Goal: Information Seeking & Learning: Learn about a topic

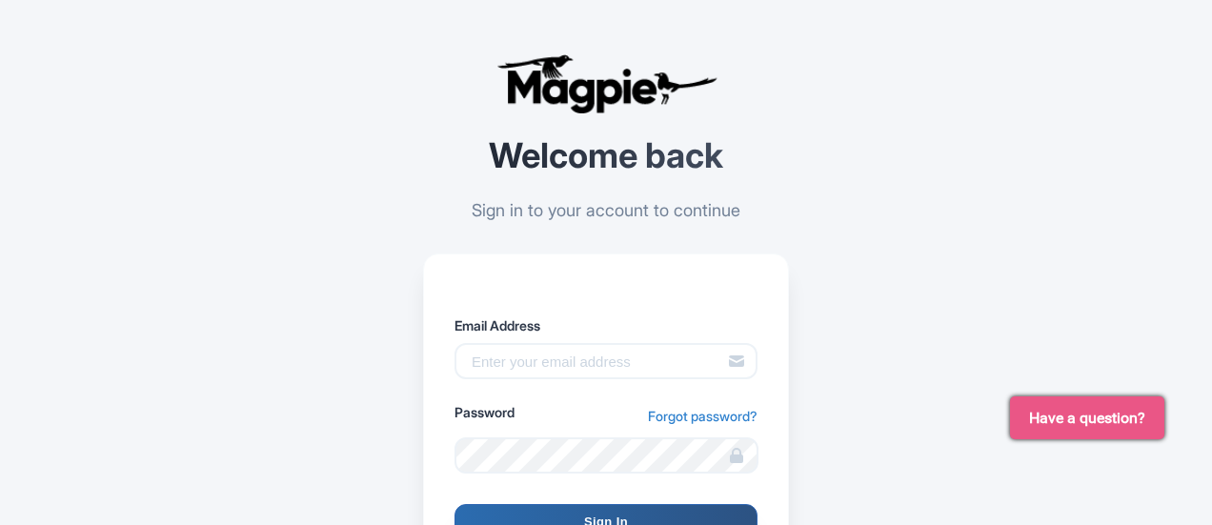
scroll to position [145, 0]
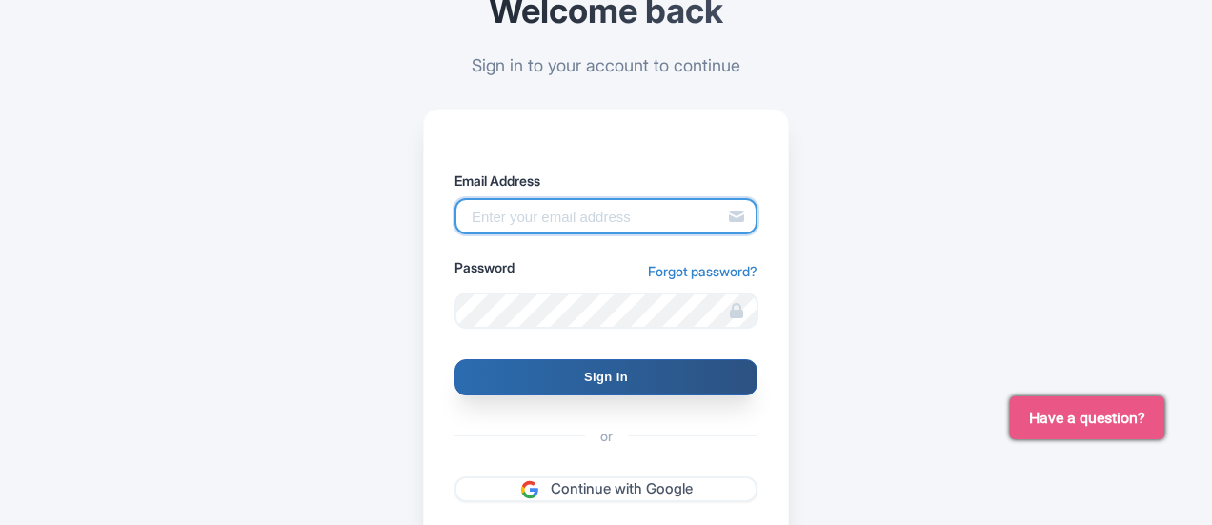
type input "[PERSON_NAME][EMAIL_ADDRESS][PERSON_NAME][DOMAIN_NAME]"
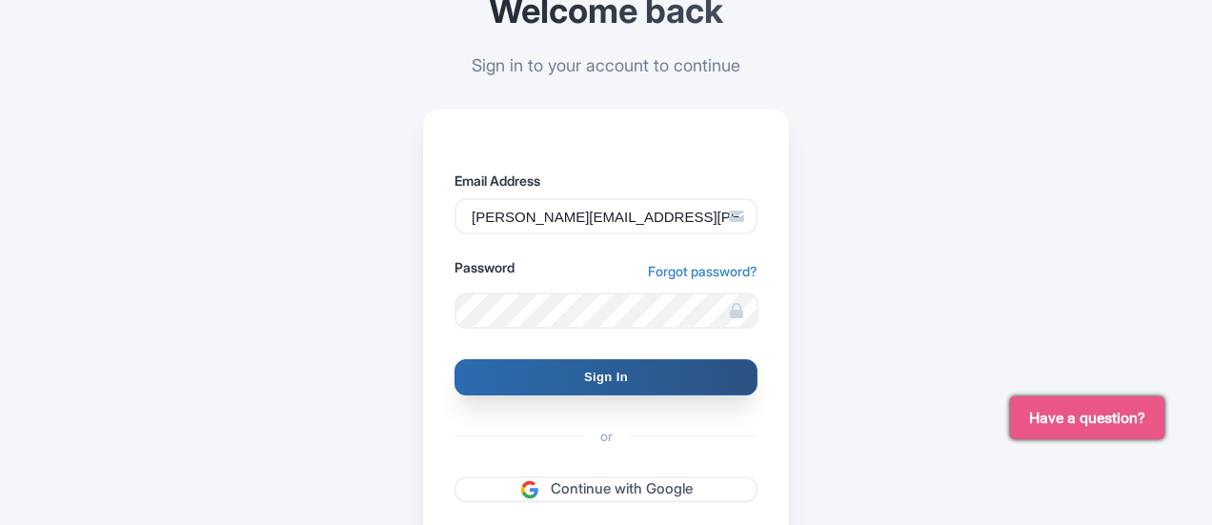
click at [528, 375] on input "Sign In" at bounding box center [605, 377] width 303 height 36
type input "Signing in..."
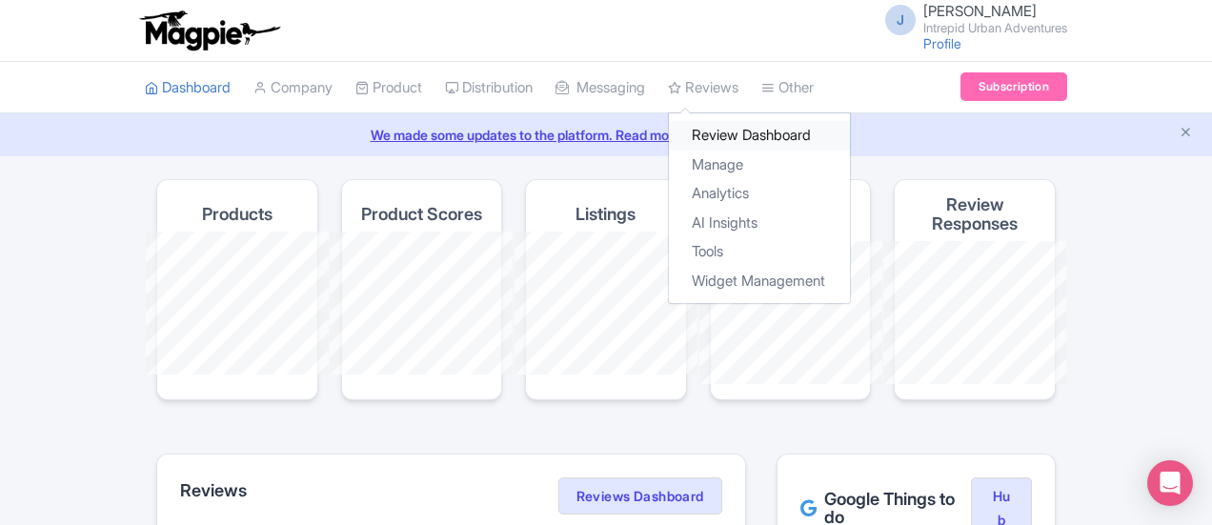
click at [669, 131] on link "Review Dashboard" at bounding box center [759, 136] width 181 height 30
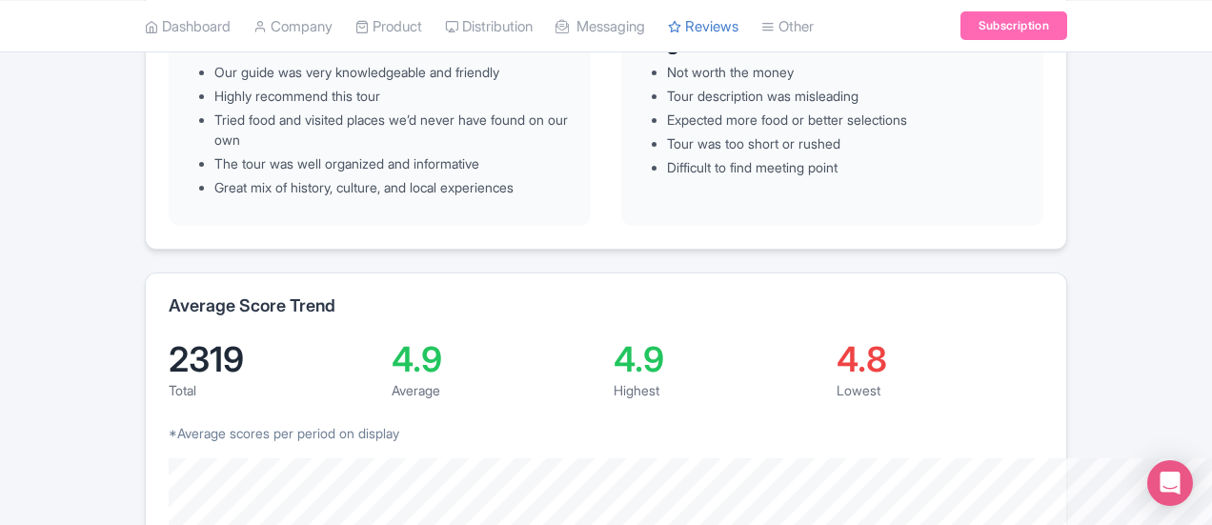
scroll to position [34, 0]
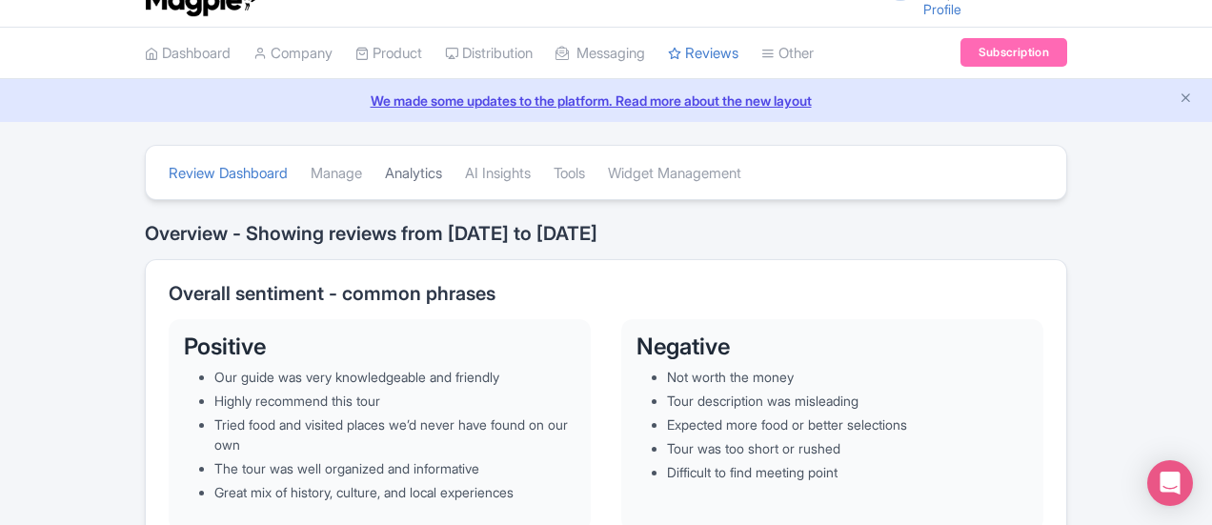
click at [385, 172] on link "Analytics" at bounding box center [413, 174] width 57 height 52
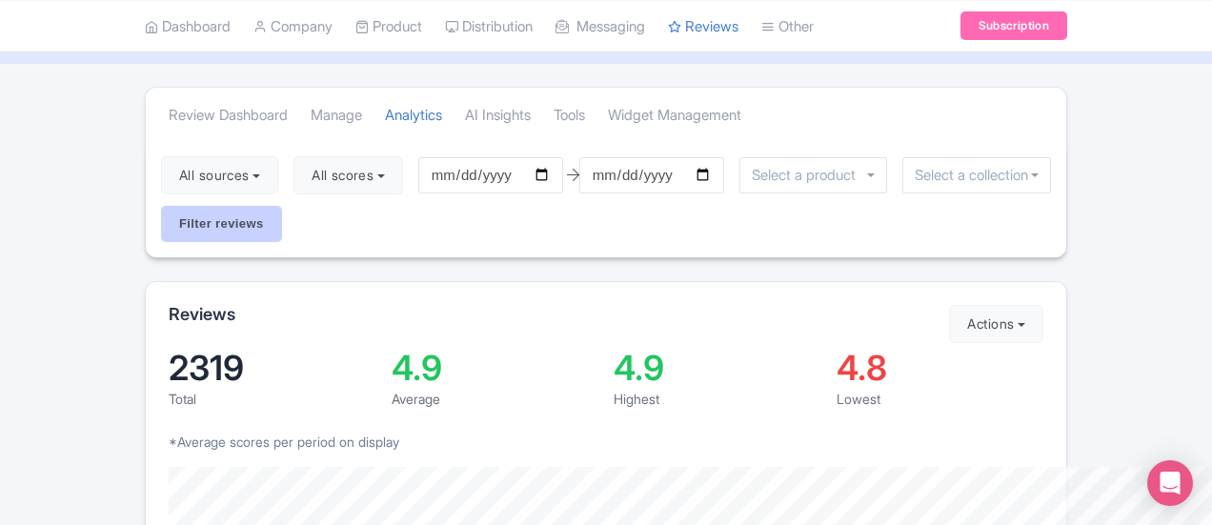
scroll to position [93, 0]
click at [1043, 304] on button "Actions" at bounding box center [996, 323] width 94 height 38
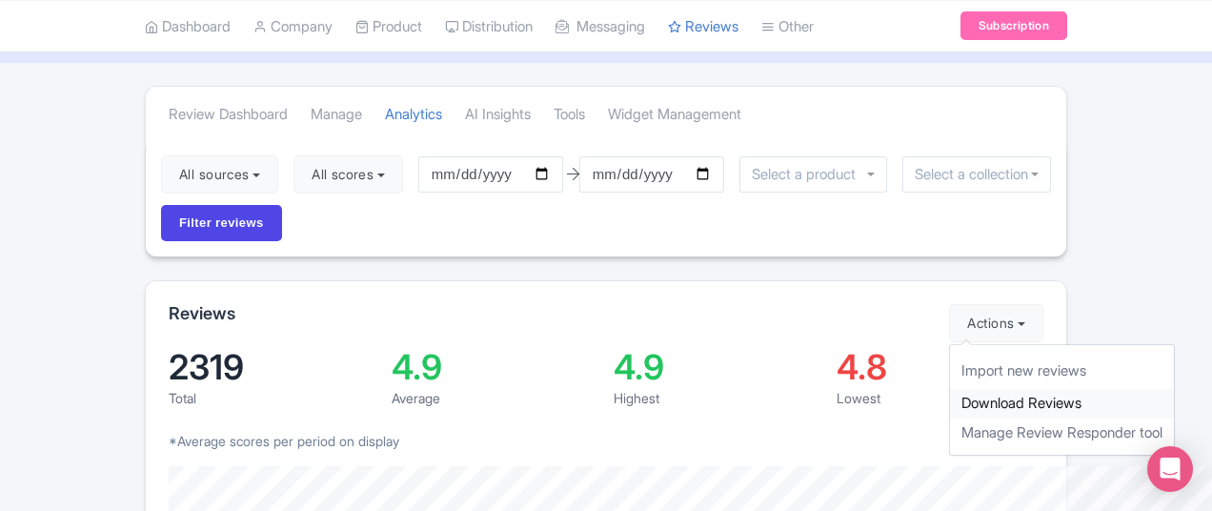
click at [1108, 389] on link "Download Reviews" at bounding box center [1062, 404] width 224 height 30
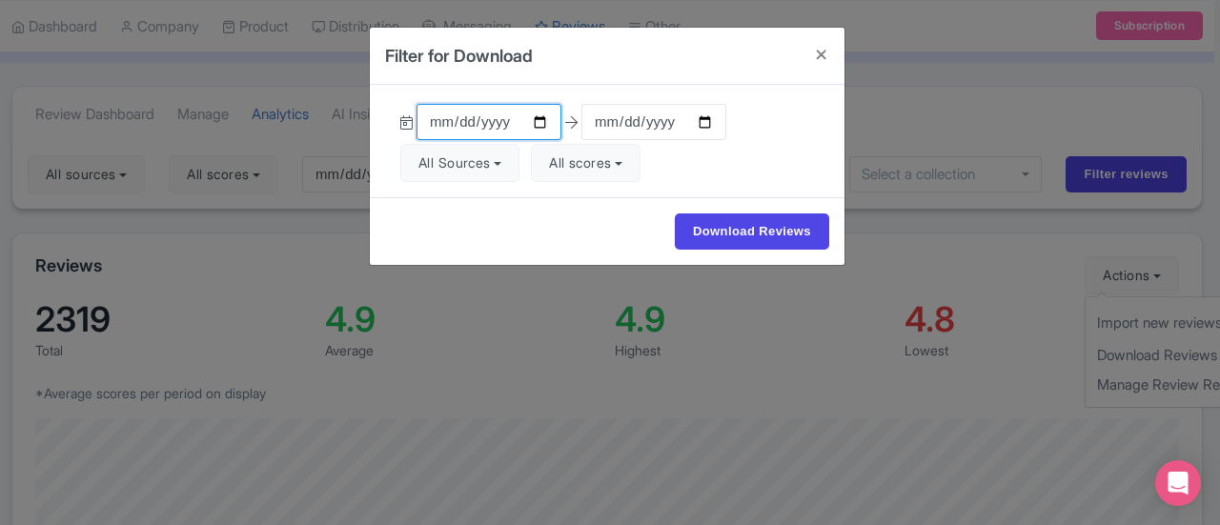
click at [534, 119] on input "2025-07-11" at bounding box center [488, 122] width 145 height 36
type input "[DATE]"
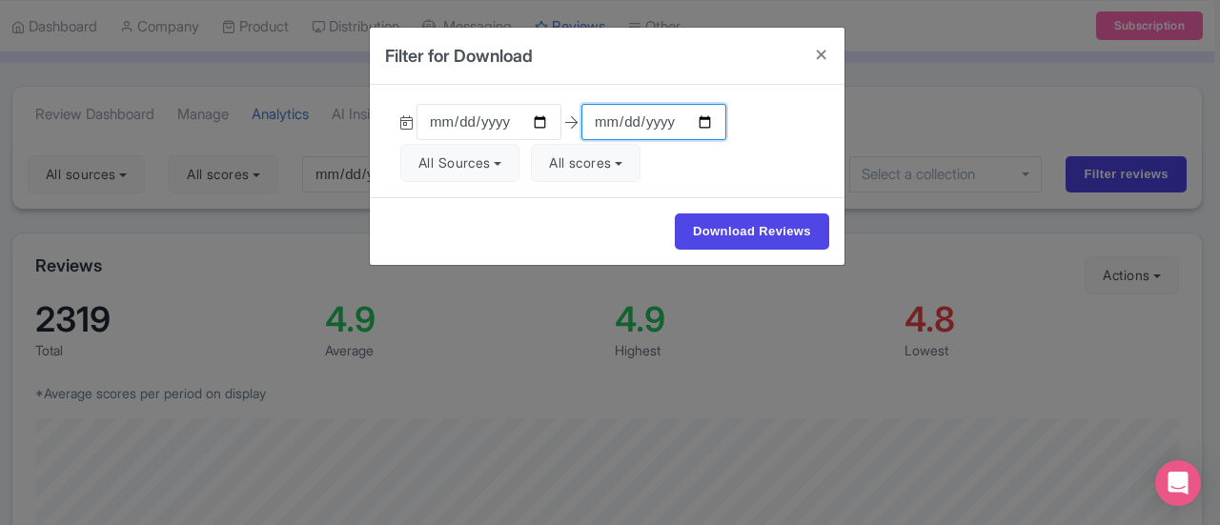
click at [699, 122] on input "2025-10-10" at bounding box center [653, 122] width 145 height 36
type input "[DATE]"
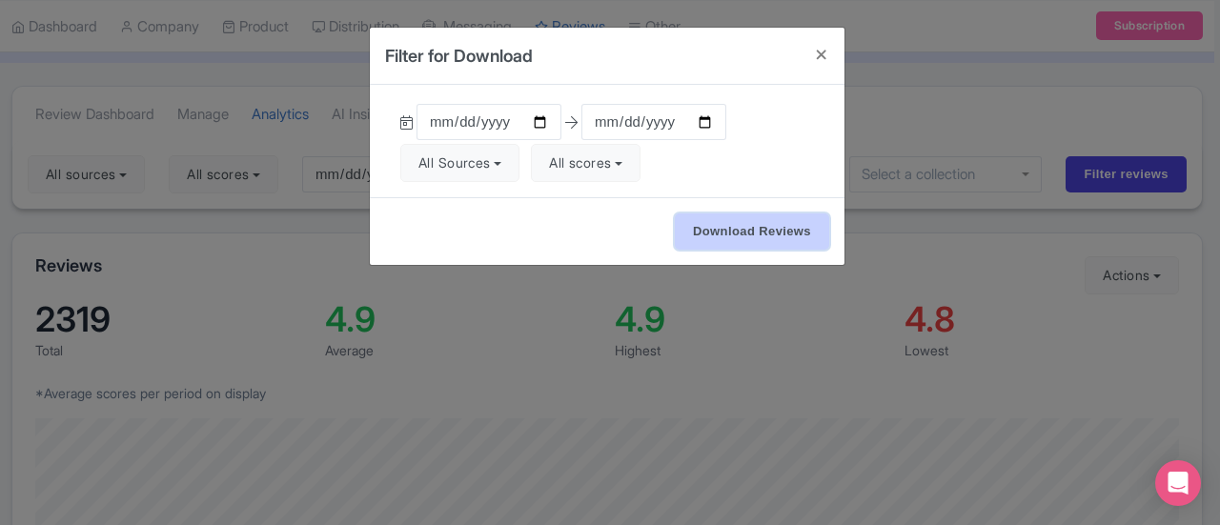
click at [741, 225] on input "Download Reviews" at bounding box center [752, 231] width 154 height 36
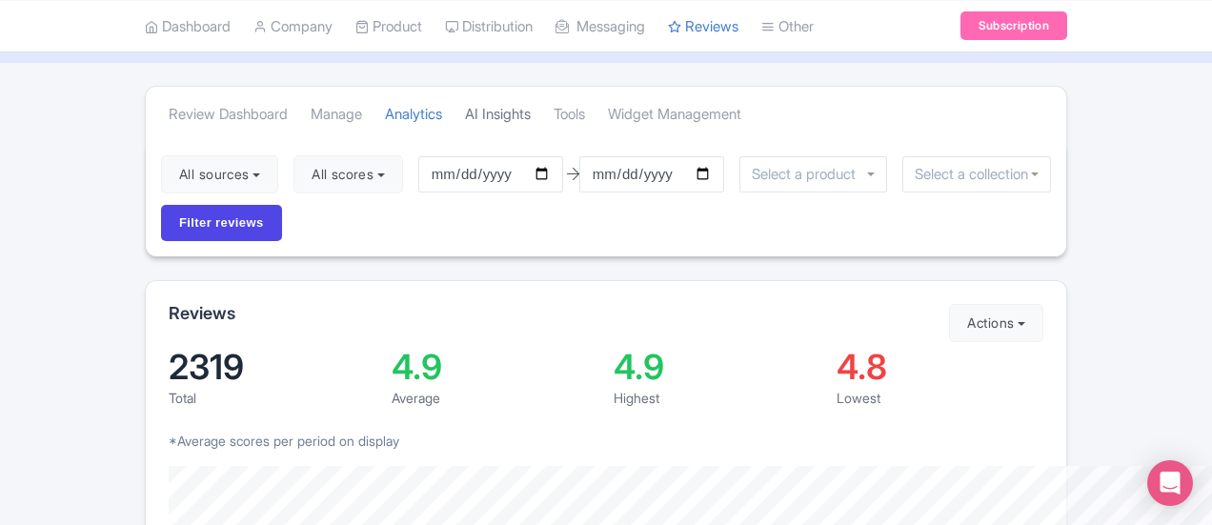
click at [465, 111] on link "AI Insights" at bounding box center [498, 115] width 66 height 52
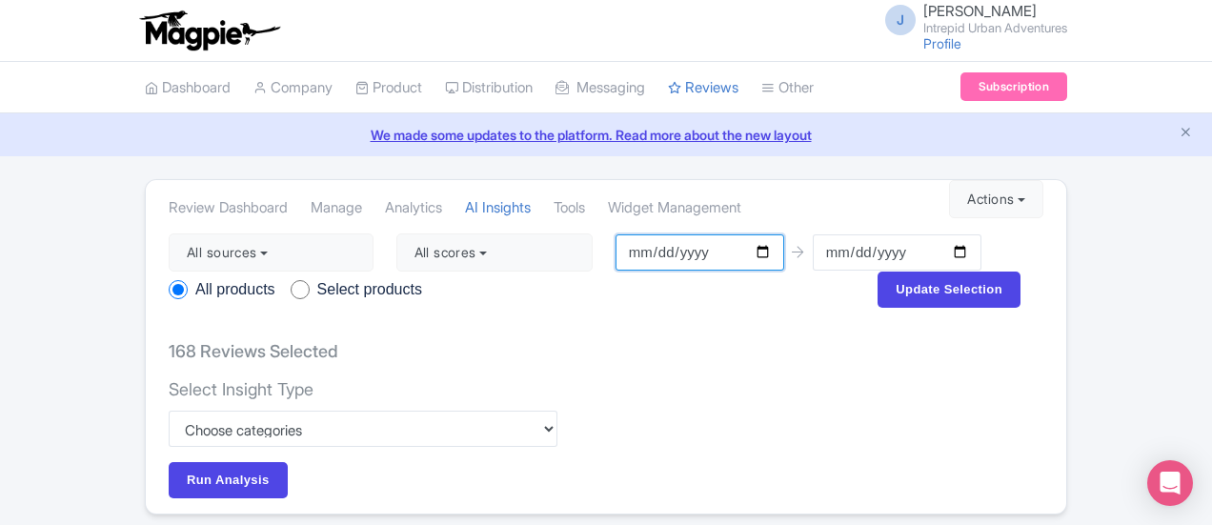
click at [615, 250] on input "2025-10-03" at bounding box center [699, 252] width 169 height 36
type input "[DATE]"
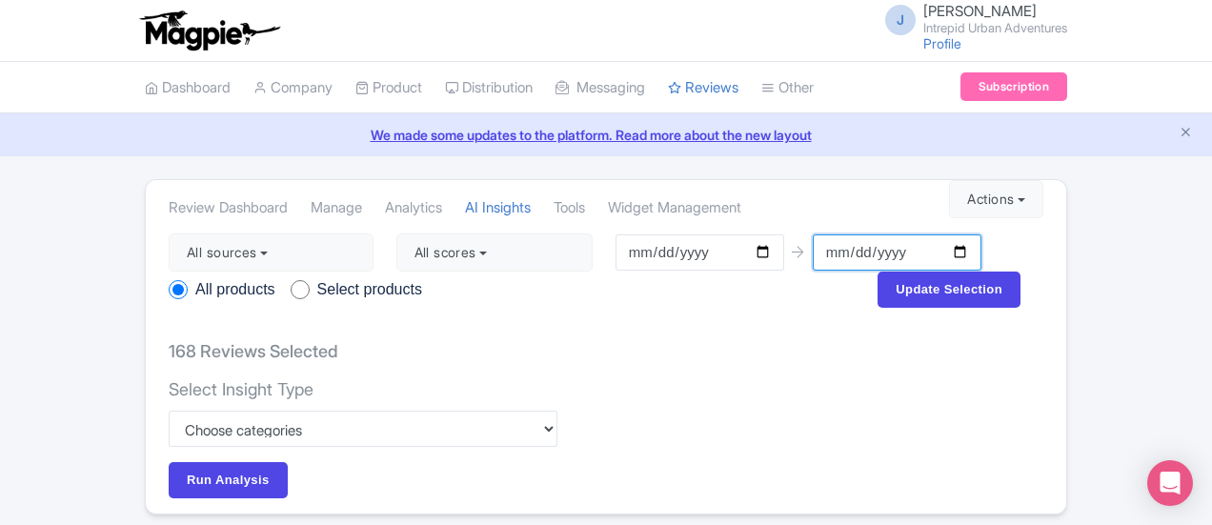
click at [813, 252] on input "2025-10-10" at bounding box center [897, 252] width 169 height 36
type input "[DATE]"
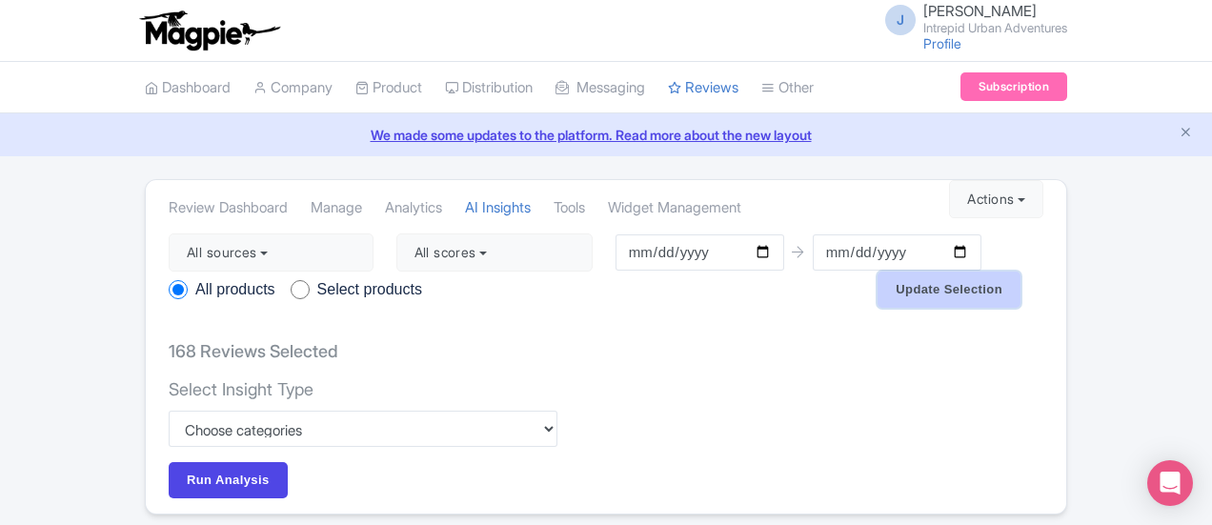
click at [1020, 272] on input "Update Selection" at bounding box center [948, 290] width 143 height 36
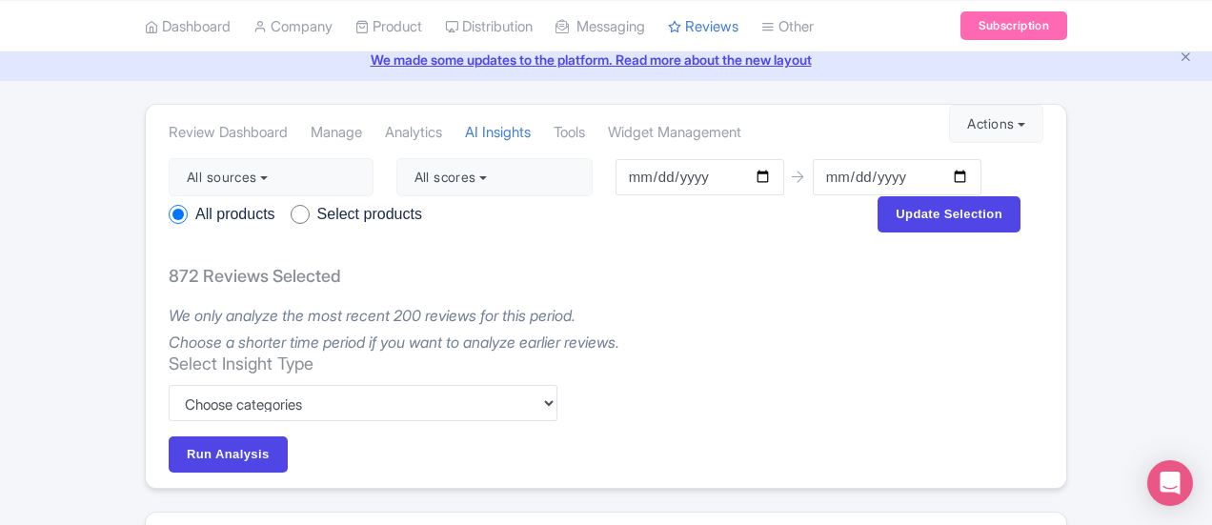
scroll to position [78, 0]
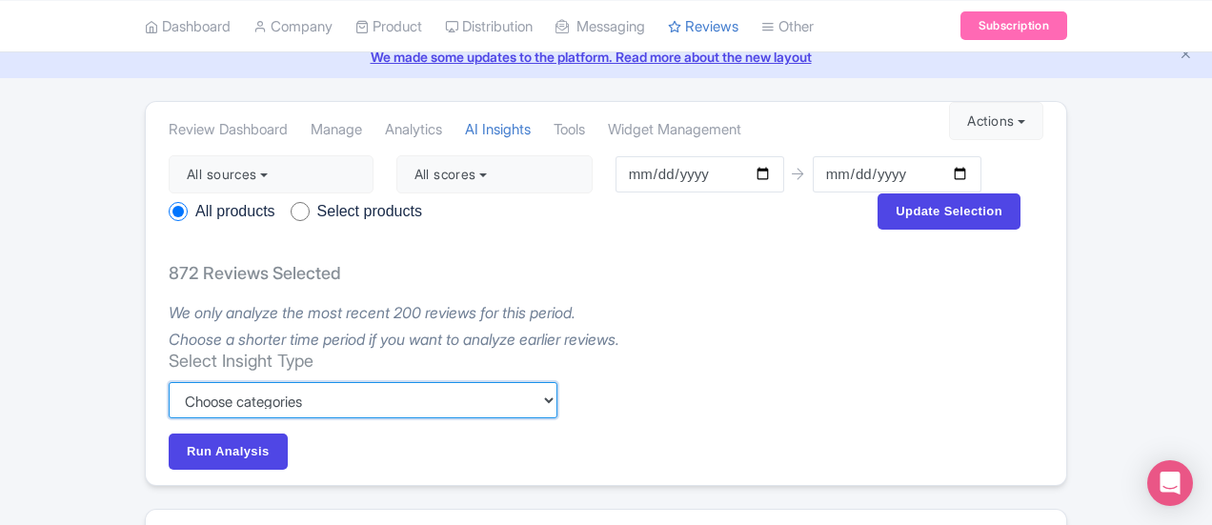
click at [223, 382] on select "Custom Choose categories Staff names - both positive and negative context Probl…" at bounding box center [363, 400] width 389 height 36
select select "e1af60e5-8082-422a-b7f6-995c1e3d534b"
click at [169, 382] on select "Custom Choose categories Staff names - both positive and negative context Probl…" at bounding box center [363, 400] width 389 height 36
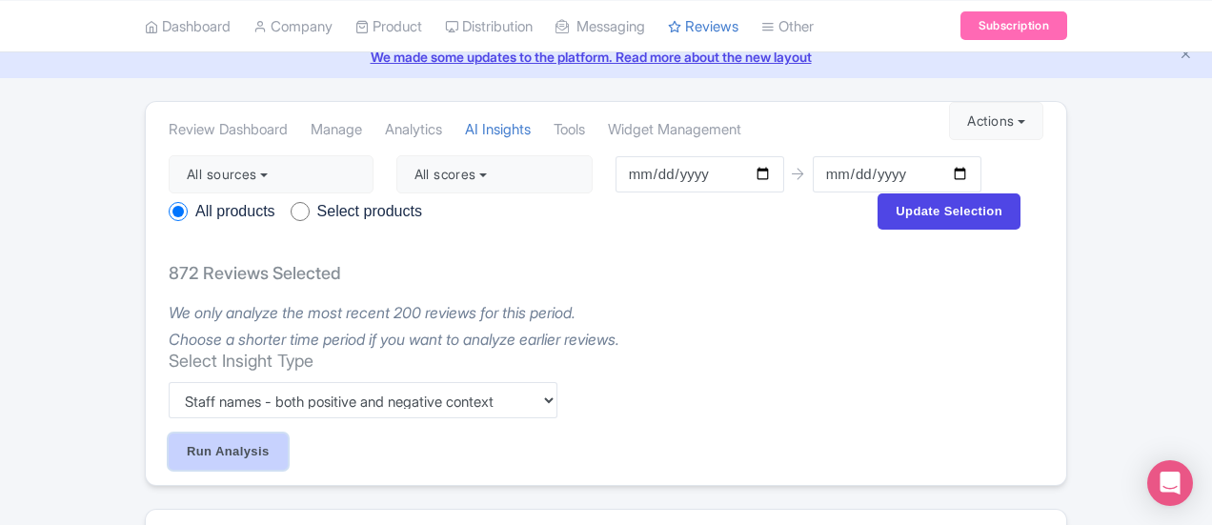
click at [169, 434] on input "Run Analysis" at bounding box center [228, 452] width 119 height 36
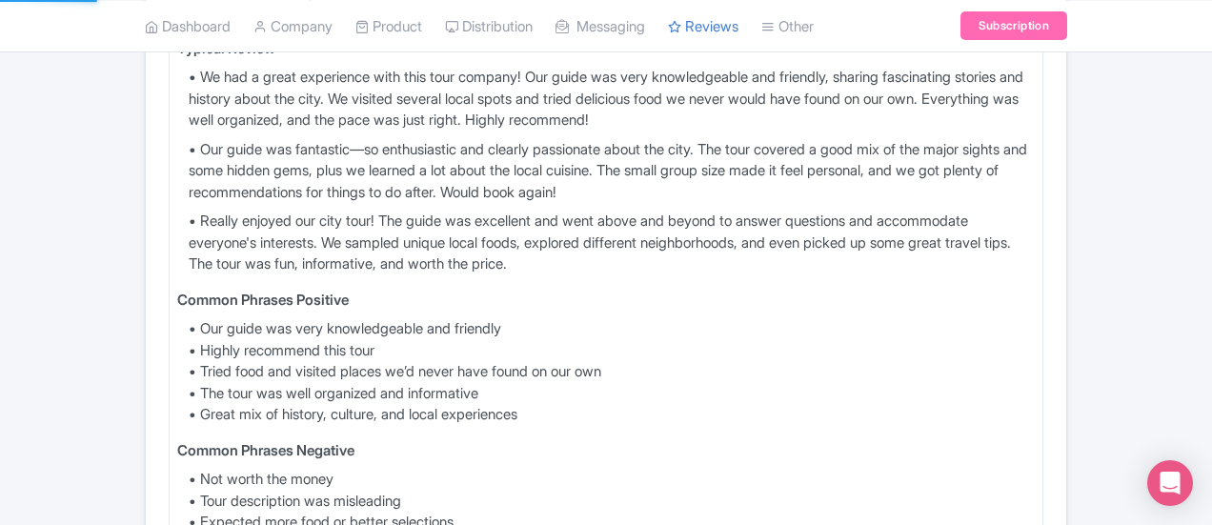
scroll to position [1181, 0]
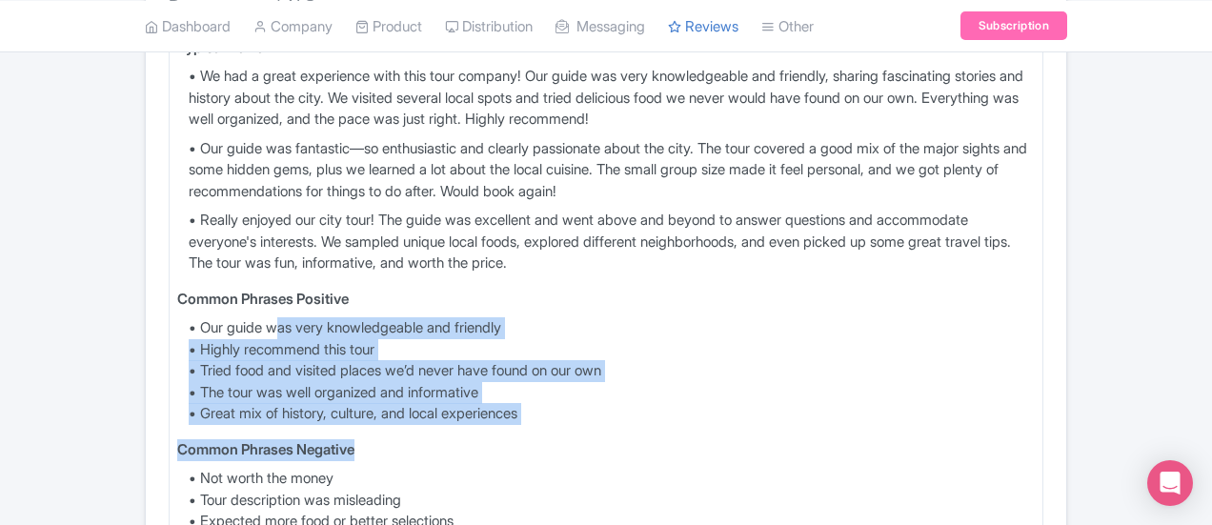
drag, startPoint x: 151, startPoint y: 249, endPoint x: 261, endPoint y: 364, distance: 159.0
click at [261, 364] on div "Typical Review • We had a great experience with this tour company! Our guide wa…" at bounding box center [606, 314] width 875 height 570
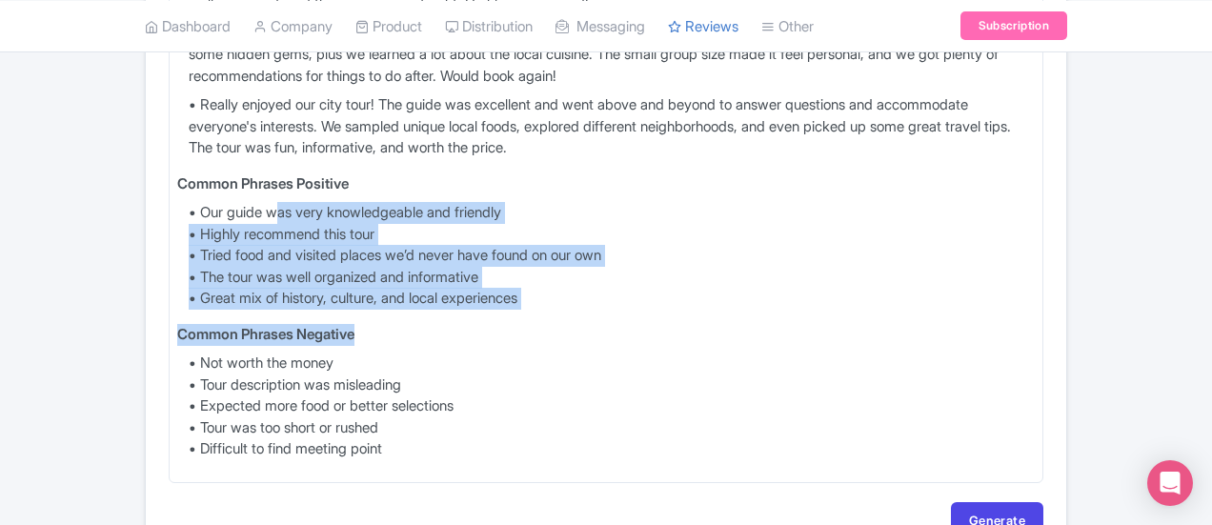
scroll to position [1298, 0]
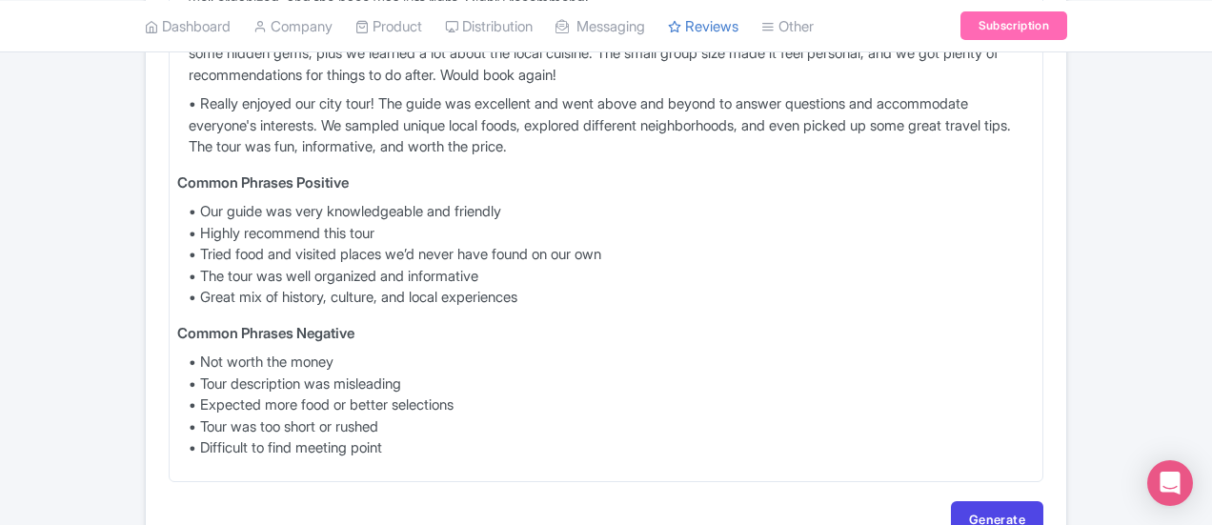
drag, startPoint x: 149, startPoint y: 309, endPoint x: 89, endPoint y: 277, distance: 67.8
click at [189, 352] on li "• Not worth the money" at bounding box center [612, 363] width 846 height 22
drag, startPoint x: 89, startPoint y: 277, endPoint x: 136, endPoint y: 300, distance: 52.8
click at [177, 352] on ul "• Not worth the money • Tour description was misleading • Expected more food or…" at bounding box center [605, 406] width 857 height 108
click at [189, 373] on li "• Tour description was misleading" at bounding box center [612, 384] width 846 height 22
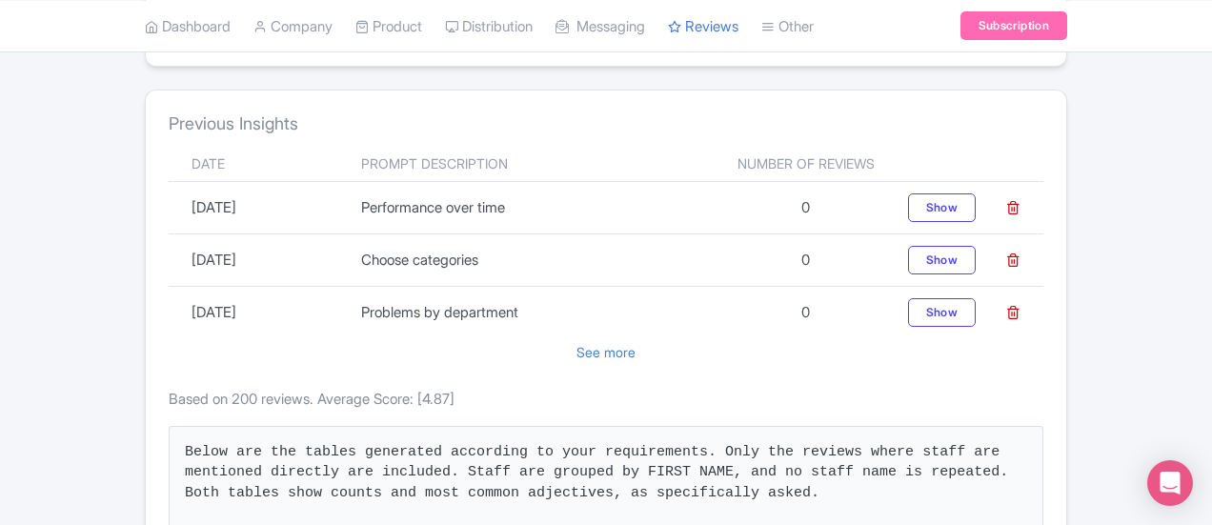
scroll to position [0, 0]
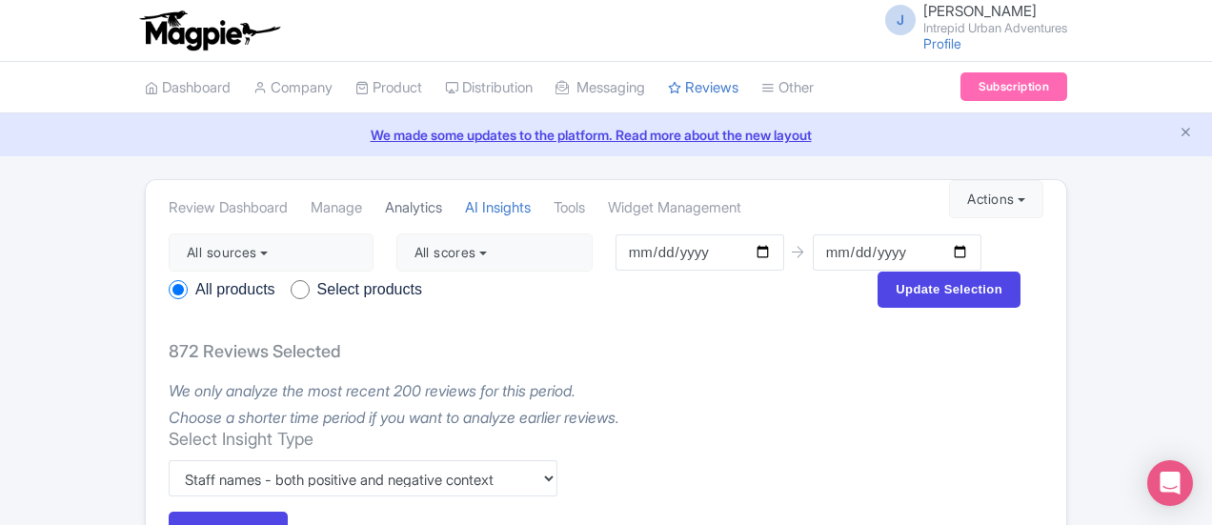
click at [385, 211] on link "Analytics" at bounding box center [413, 208] width 57 height 52
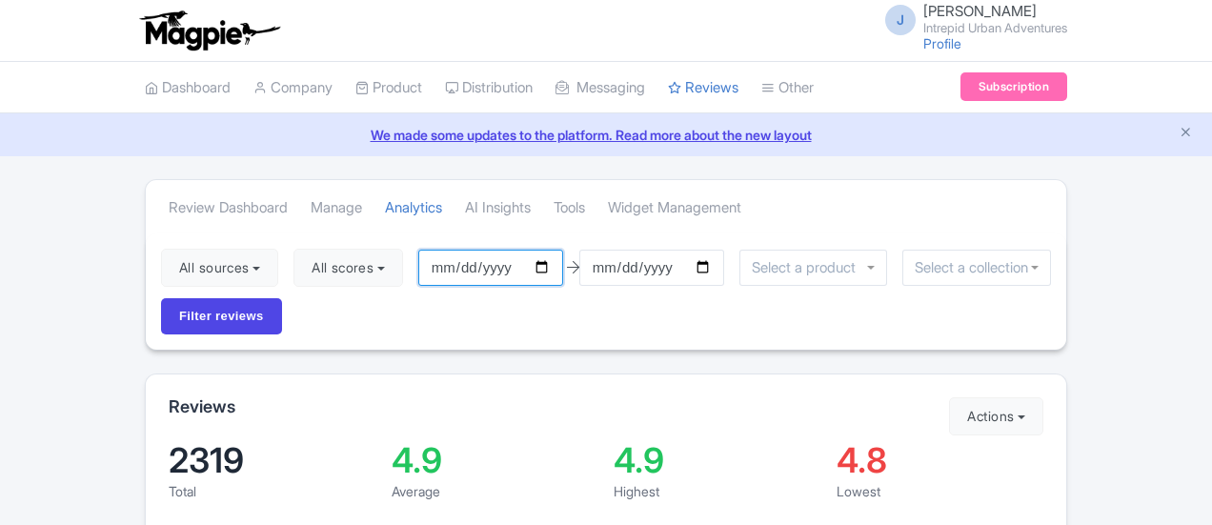
click at [429, 258] on input "2025-07-11" at bounding box center [490, 268] width 145 height 36
type input "[DATE]"
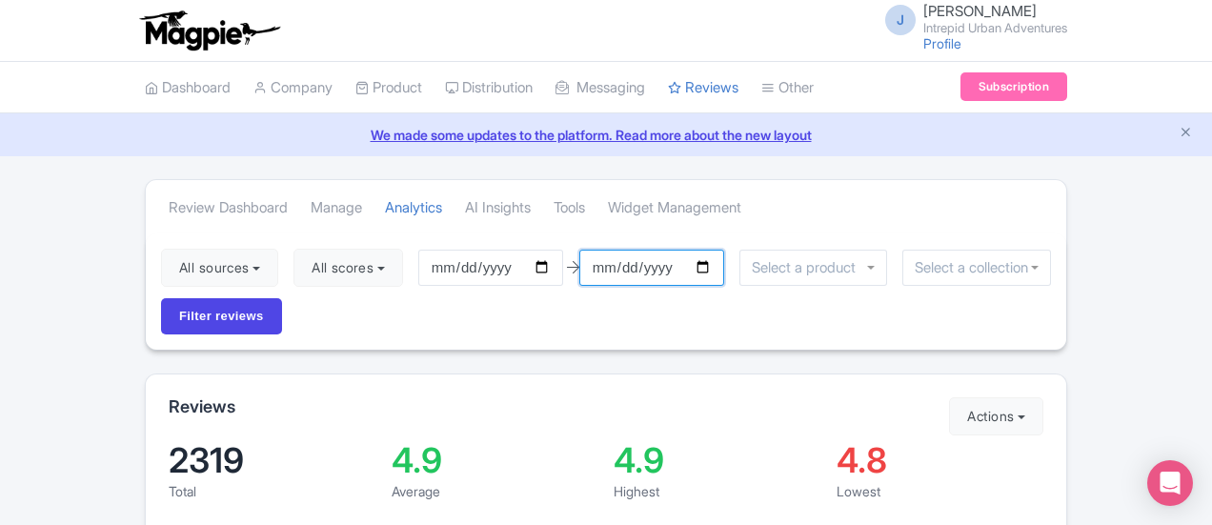
click at [596, 268] on input "[DATE]" at bounding box center [651, 268] width 145 height 36
type input "[DATE]"
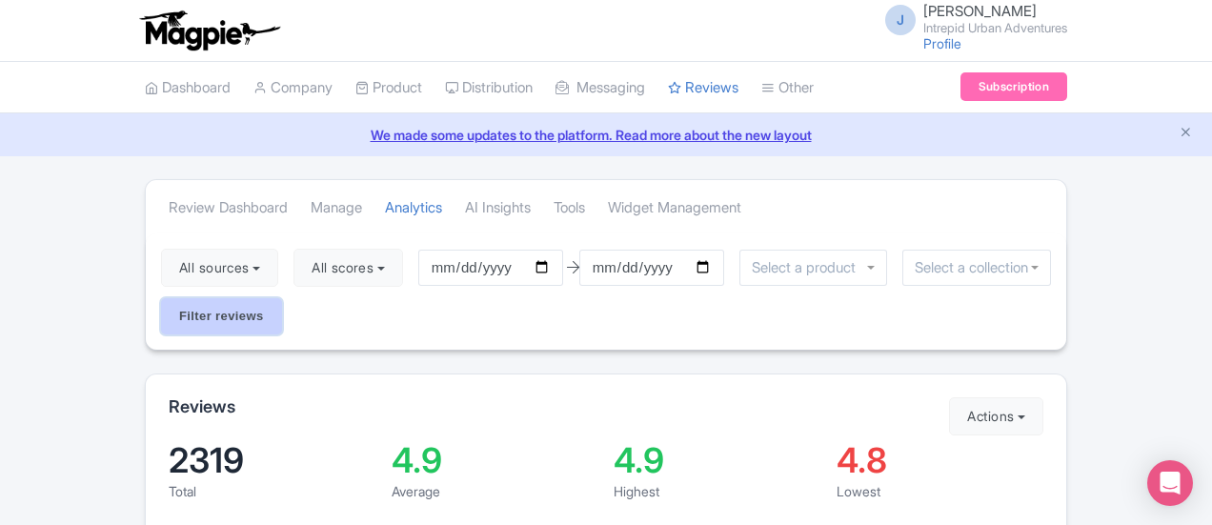
click at [282, 298] on input "Filter reviews" at bounding box center [221, 316] width 121 height 36
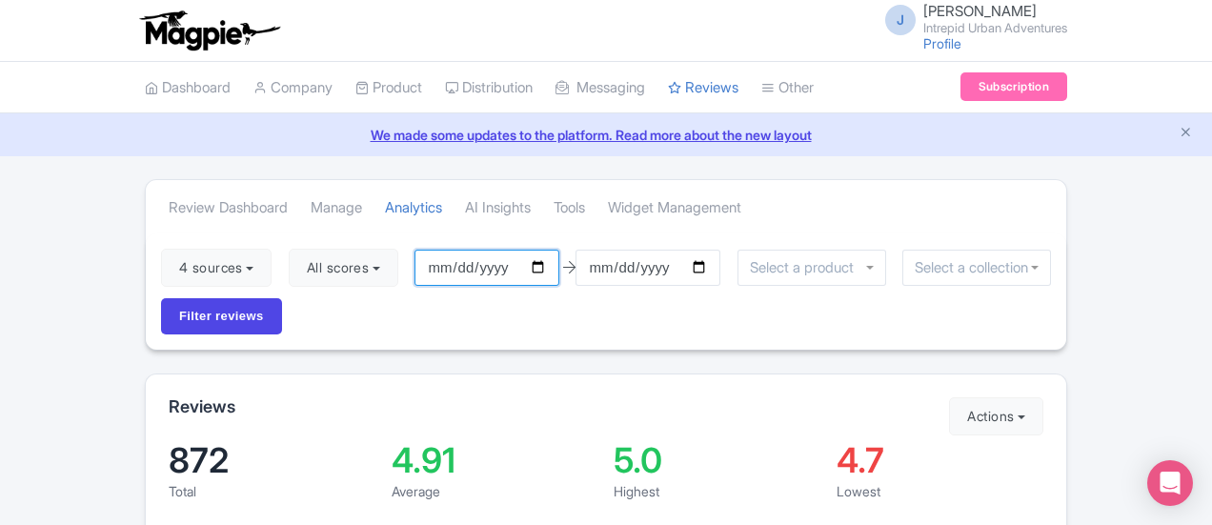
click at [427, 263] on input "[DATE]" at bounding box center [486, 268] width 145 height 36
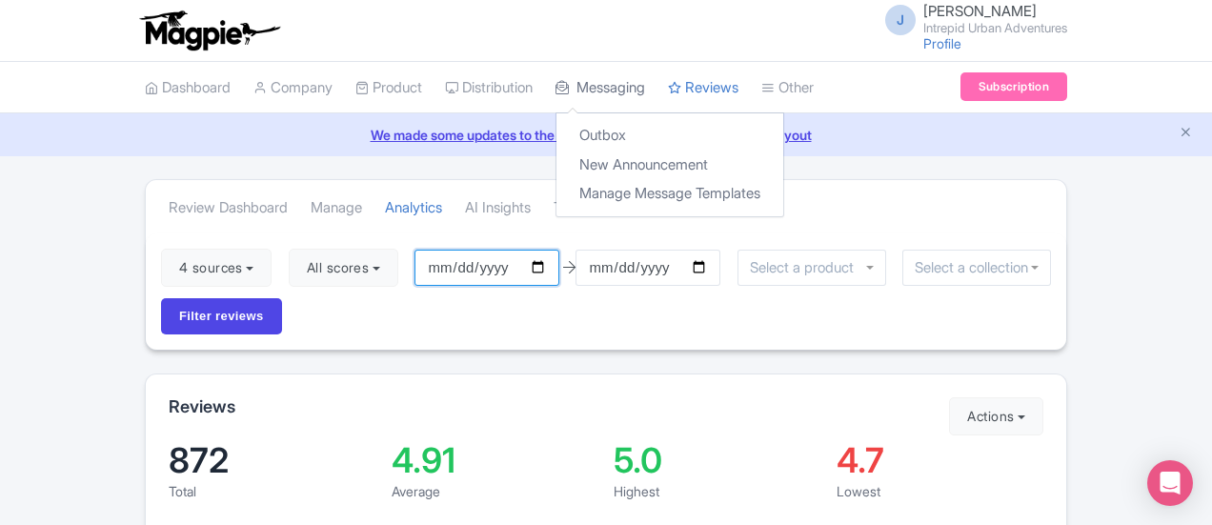
type input "[DATE]"
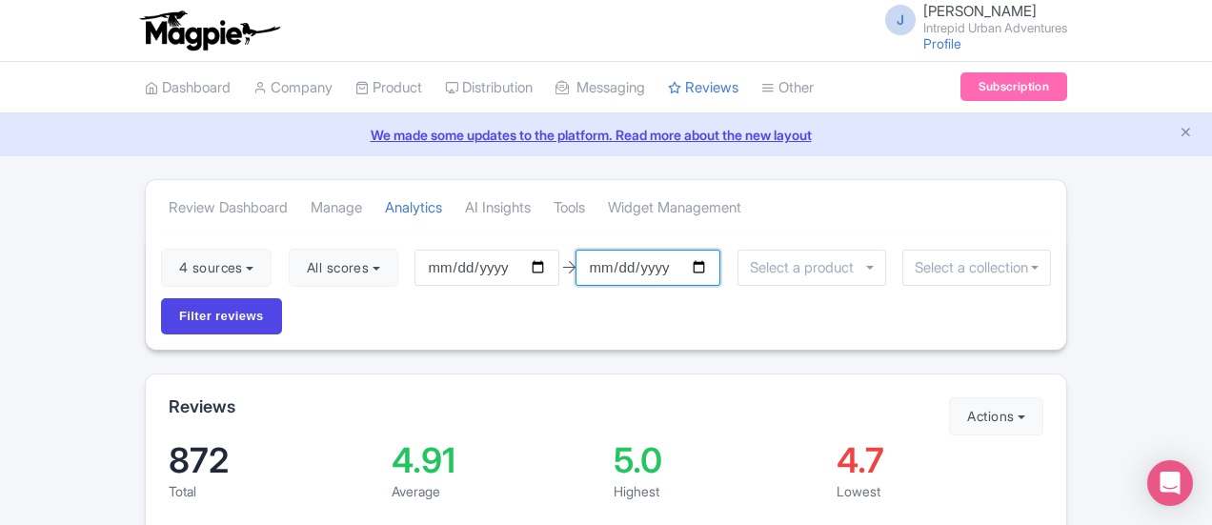
click at [581, 270] on input "[DATE]" at bounding box center [647, 268] width 145 height 36
type input "[DATE]"
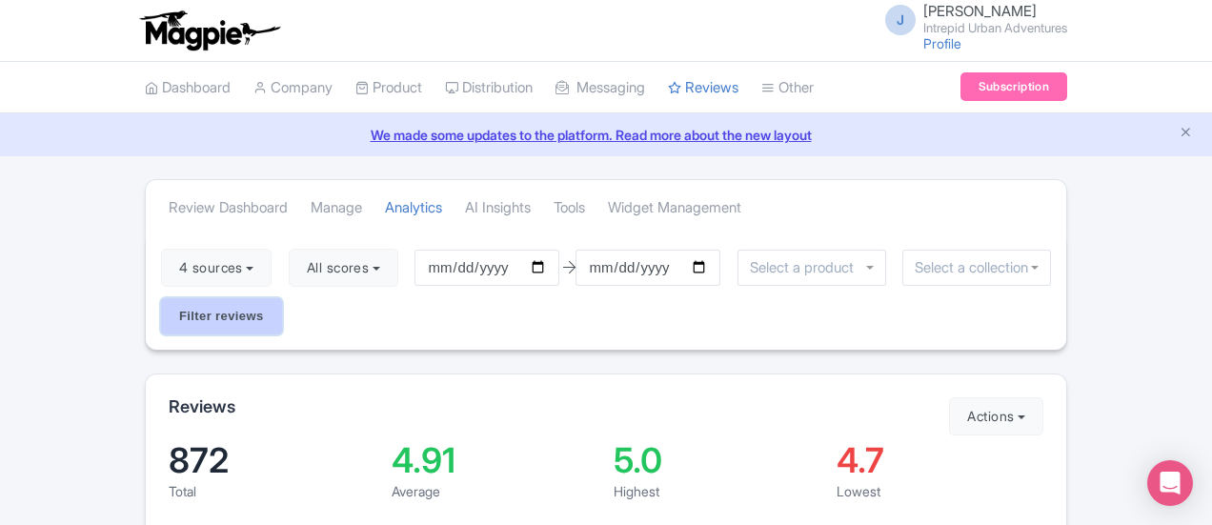
click at [282, 298] on input "Filter reviews" at bounding box center [221, 316] width 121 height 36
